Goal: Task Accomplishment & Management: Complete application form

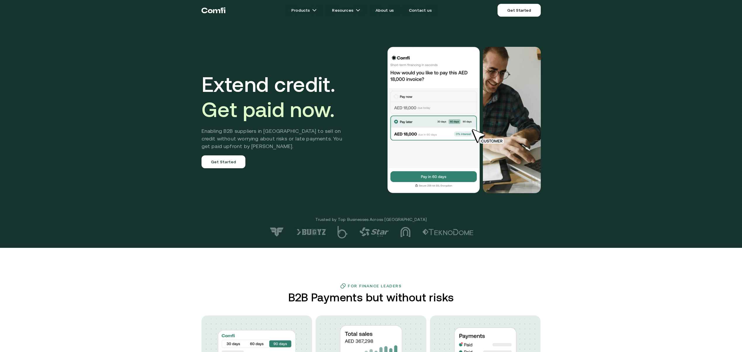
click at [227, 163] on link "Get Started" at bounding box center [223, 161] width 44 height 13
click at [201, 161] on div "Extend credit. Get paid now. Enabling B2B suppliers in MENA to sell on credit w…" at bounding box center [371, 119] width 351 height 193
click at [238, 169] on div "Extend credit. Get paid now. Enabling B2B suppliers in MENA to sell on credit w…" at bounding box center [371, 119] width 351 height 193
click at [236, 166] on link "Get Started" at bounding box center [223, 161] width 44 height 13
